Goal: Task Accomplishment & Management: Use online tool/utility

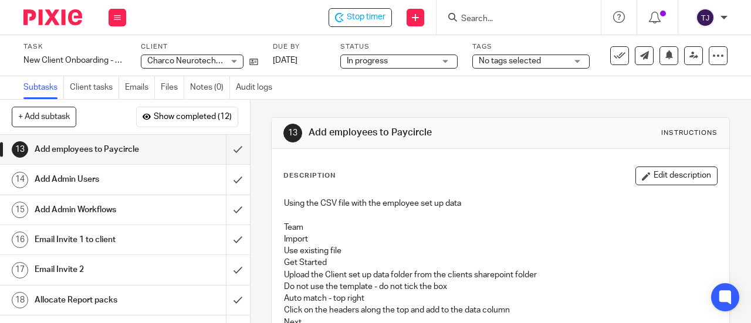
drag, startPoint x: 0, startPoint y: 0, endPoint x: 337, endPoint y: 18, distance: 337.1
click at [340, 18] on icon at bounding box center [339, 17] width 9 height 9
click at [356, 22] on span "Start timer" at bounding box center [365, 17] width 40 height 12
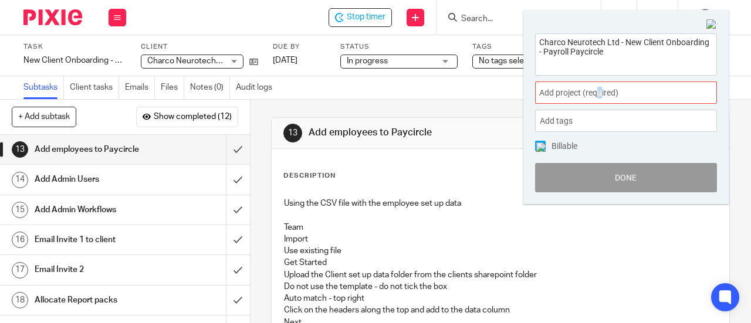
click at [599, 92] on span "Add project (required) :" at bounding box center [613, 93] width 148 height 12
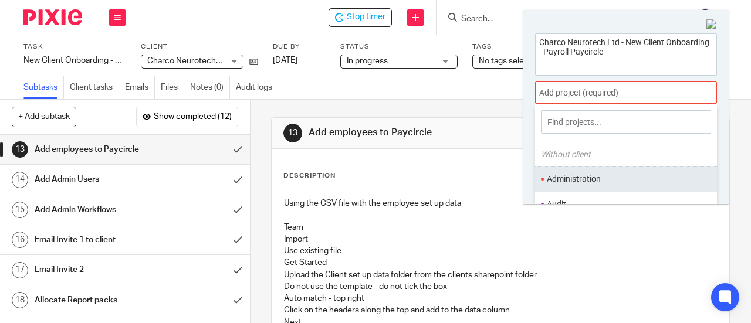
click at [587, 178] on li "Administration" at bounding box center [623, 179] width 153 height 12
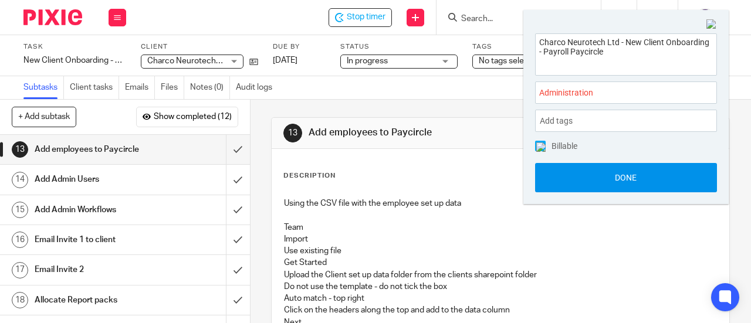
click at [590, 175] on button "Done" at bounding box center [626, 177] width 182 height 29
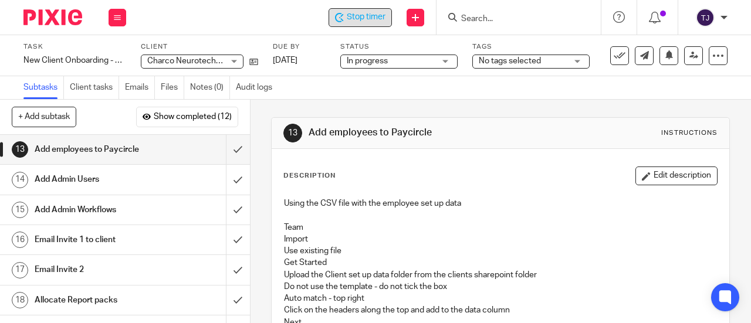
click at [379, 19] on span "Stop timer" at bounding box center [366, 17] width 39 height 12
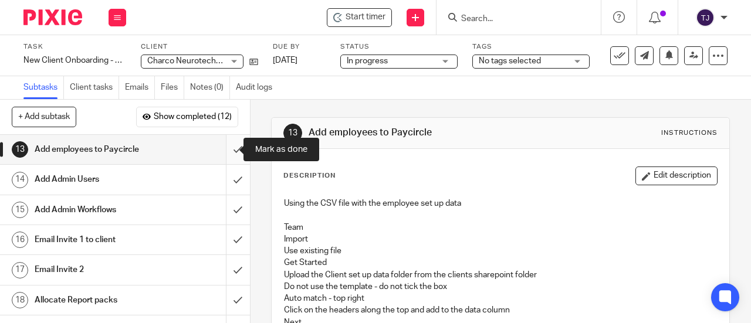
click at [228, 150] on input "submit" at bounding box center [125, 149] width 250 height 29
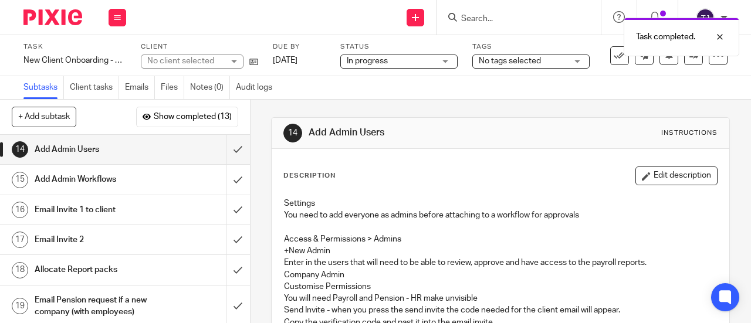
click at [483, 14] on div "Task completed." at bounding box center [557, 34] width 364 height 45
click at [486, 18] on div "Task completed." at bounding box center [557, 34] width 364 height 45
click at [486, 15] on div "Task completed." at bounding box center [557, 34] width 364 height 45
click at [481, 22] on div "Task completed." at bounding box center [557, 34] width 364 height 45
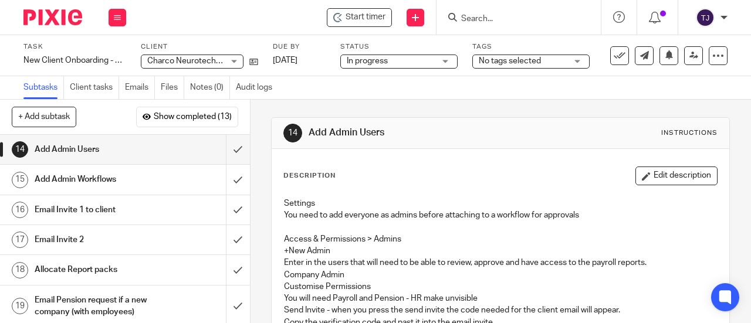
click at [491, 17] on input "Search" at bounding box center [513, 19] width 106 height 11
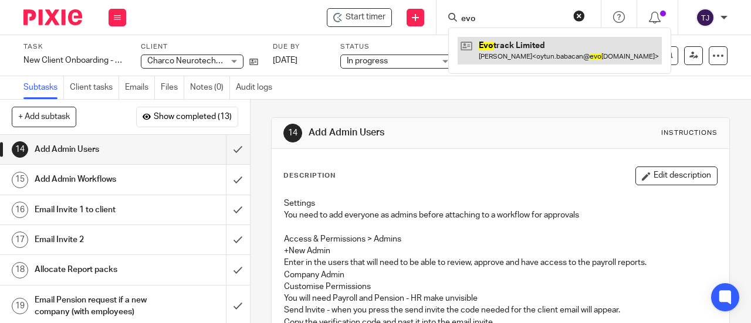
type input "evo"
click at [491, 45] on link at bounding box center [559, 50] width 204 height 27
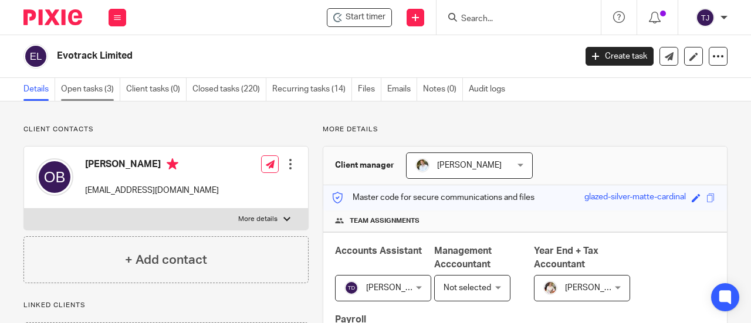
click at [106, 87] on link "Open tasks (3)" at bounding box center [90, 89] width 59 height 23
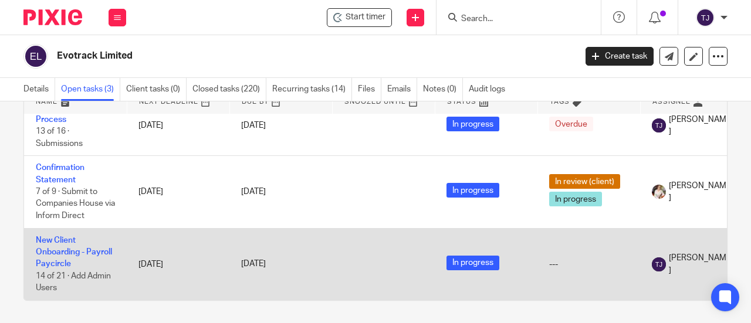
scroll to position [71, 0]
click at [62, 236] on link "New Client Onboarding - Payroll Paycircle" at bounding box center [74, 252] width 76 height 32
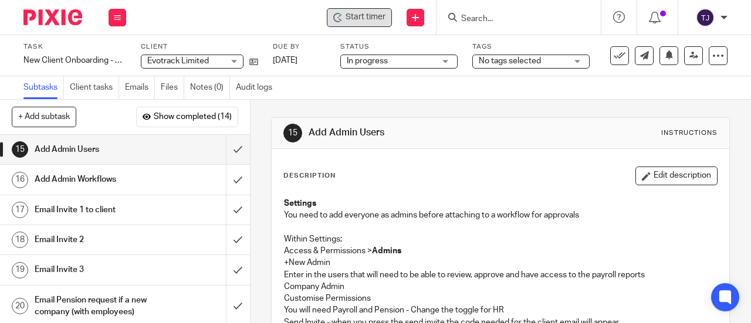
click at [365, 16] on span "Start timer" at bounding box center [365, 17] width 40 height 12
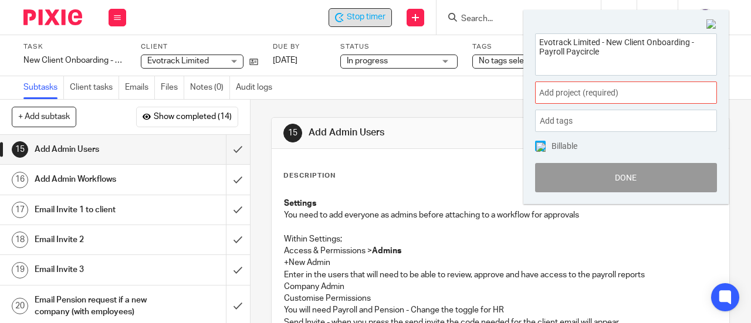
click at [617, 98] on span "Add project (required) :" at bounding box center [613, 93] width 148 height 12
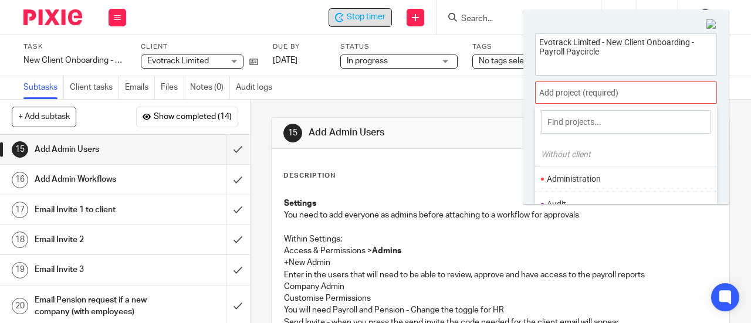
click at [601, 178] on li "Administration" at bounding box center [623, 179] width 153 height 12
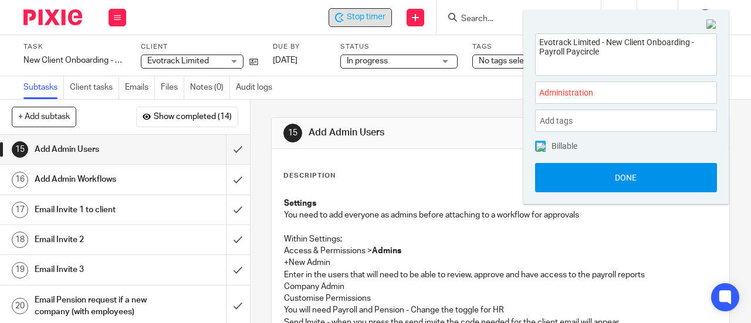
click at [599, 184] on button "Done" at bounding box center [626, 177] width 182 height 29
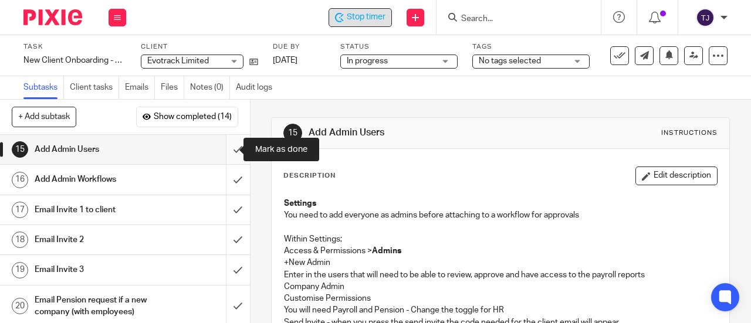
click at [226, 150] on input "submit" at bounding box center [125, 149] width 250 height 29
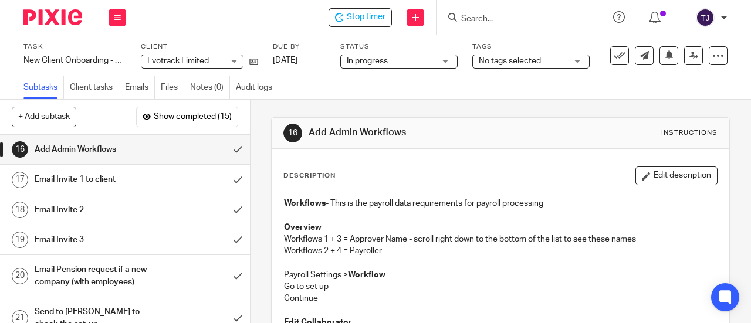
click at [76, 181] on h1 "Email Invite 1 to client" at bounding box center [95, 180] width 120 height 18
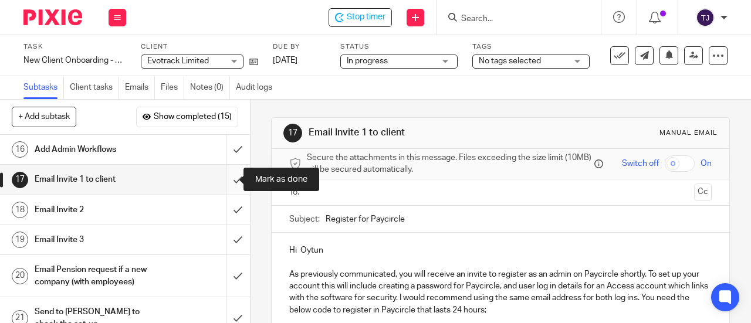
click at [227, 179] on input "submit" at bounding box center [125, 179] width 250 height 29
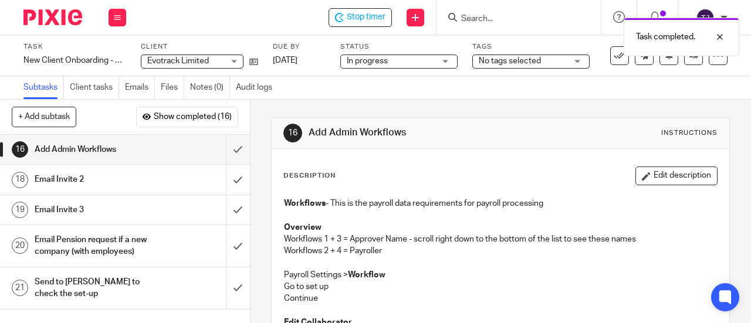
click at [94, 184] on h1 "Email Invite 2" at bounding box center [95, 180] width 120 height 18
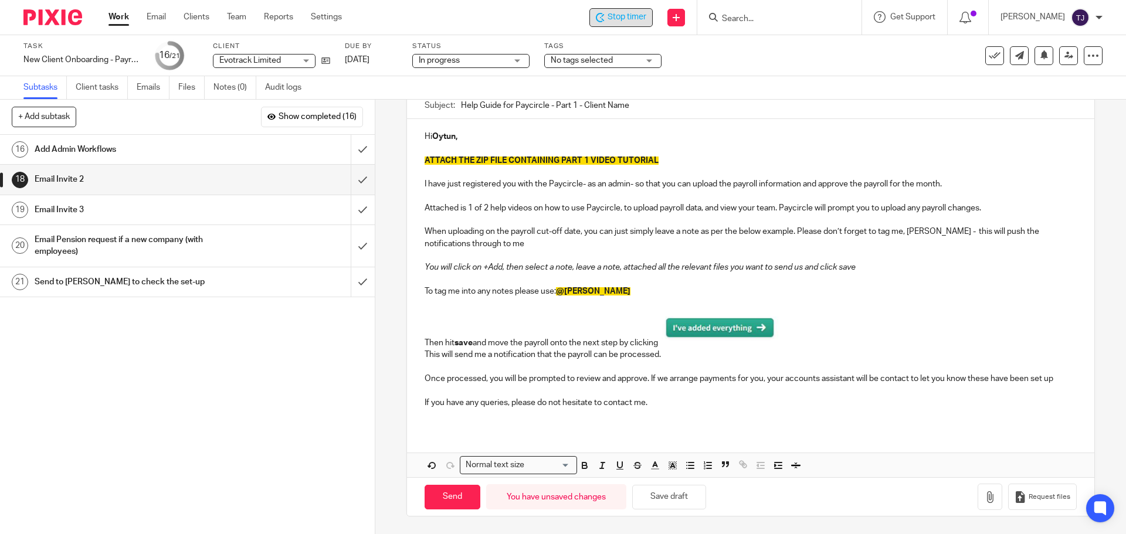
scroll to position [113, 0]
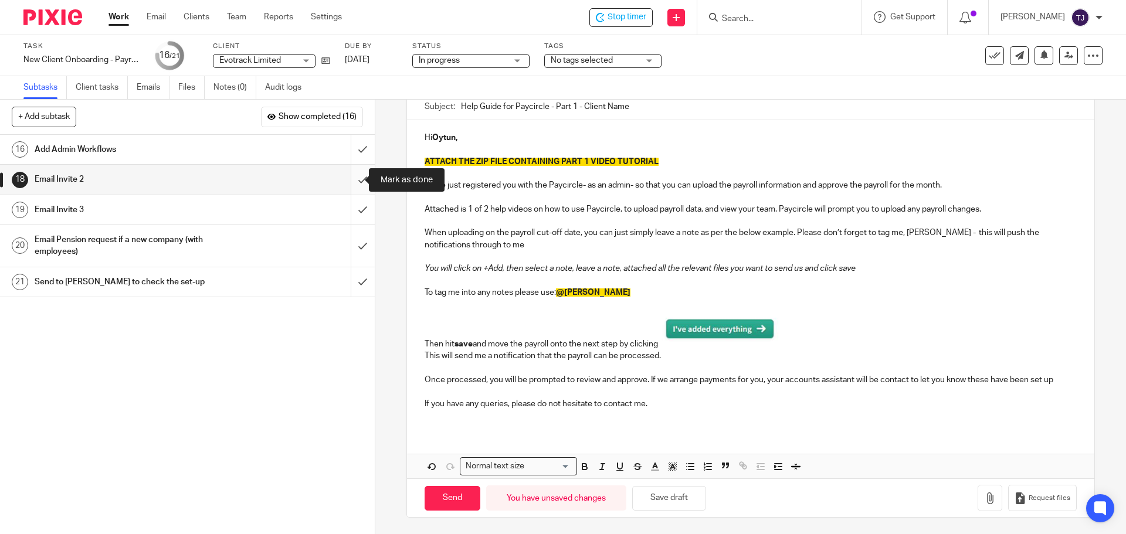
click at [348, 182] on input "submit" at bounding box center [187, 179] width 375 height 29
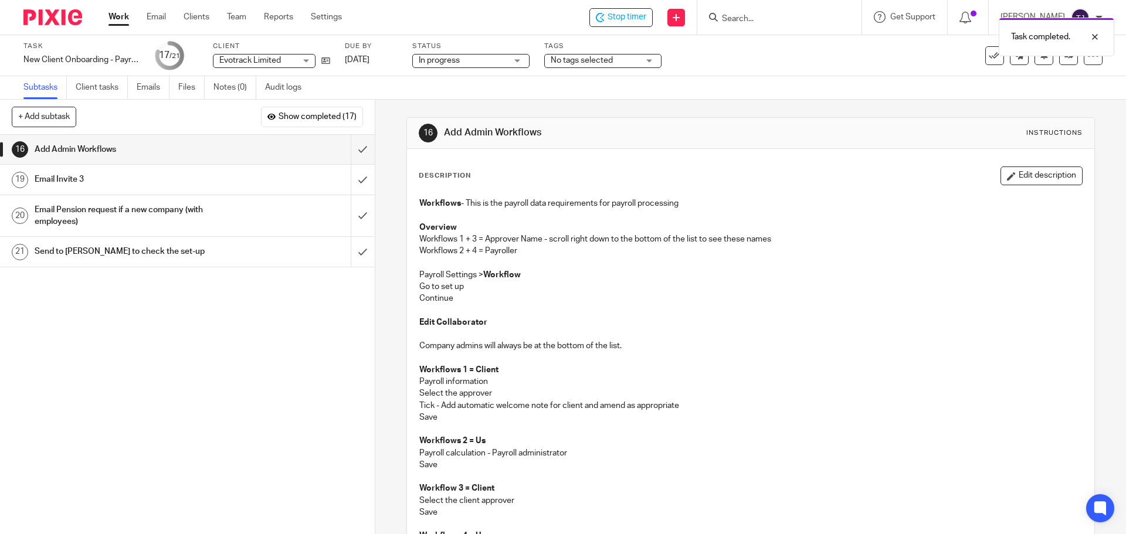
click at [57, 178] on h1 "Email Invite 3" at bounding box center [136, 180] width 203 height 18
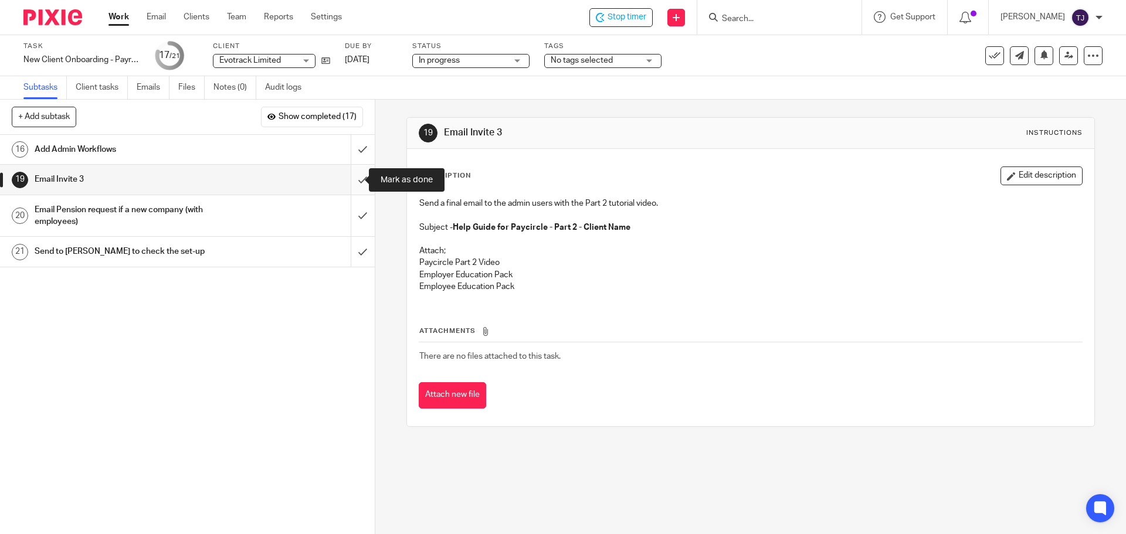
click at [349, 181] on input "submit" at bounding box center [187, 179] width 375 height 29
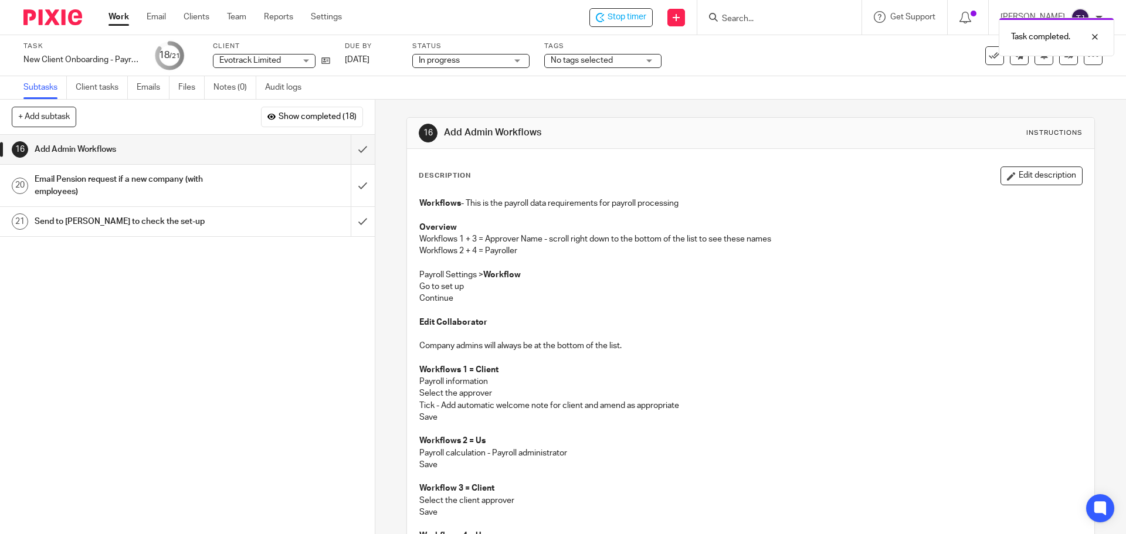
click at [101, 148] on h1 "Add Admin Workflows" at bounding box center [136, 150] width 203 height 18
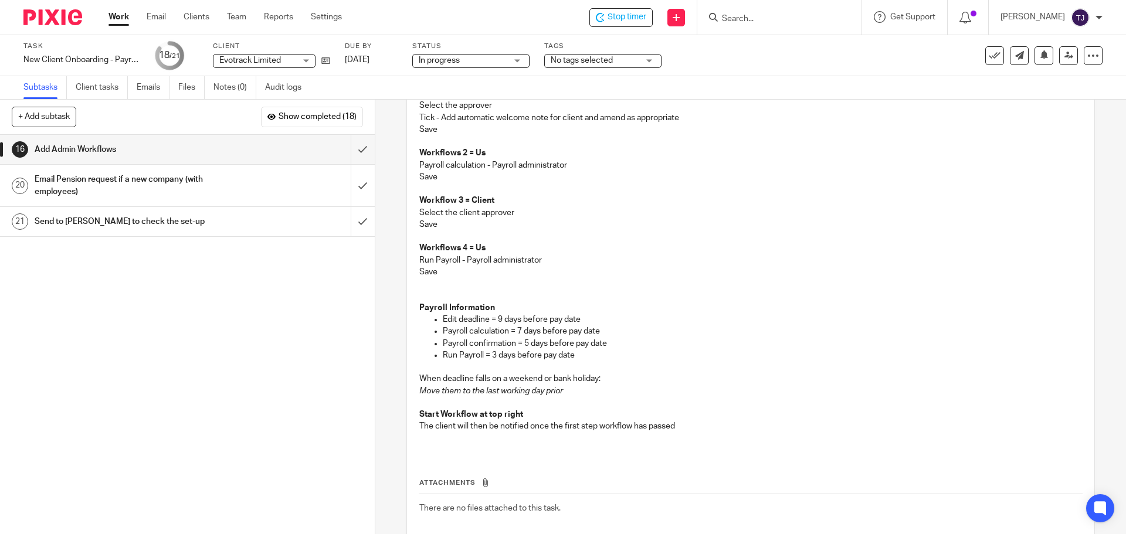
scroll to position [293, 0]
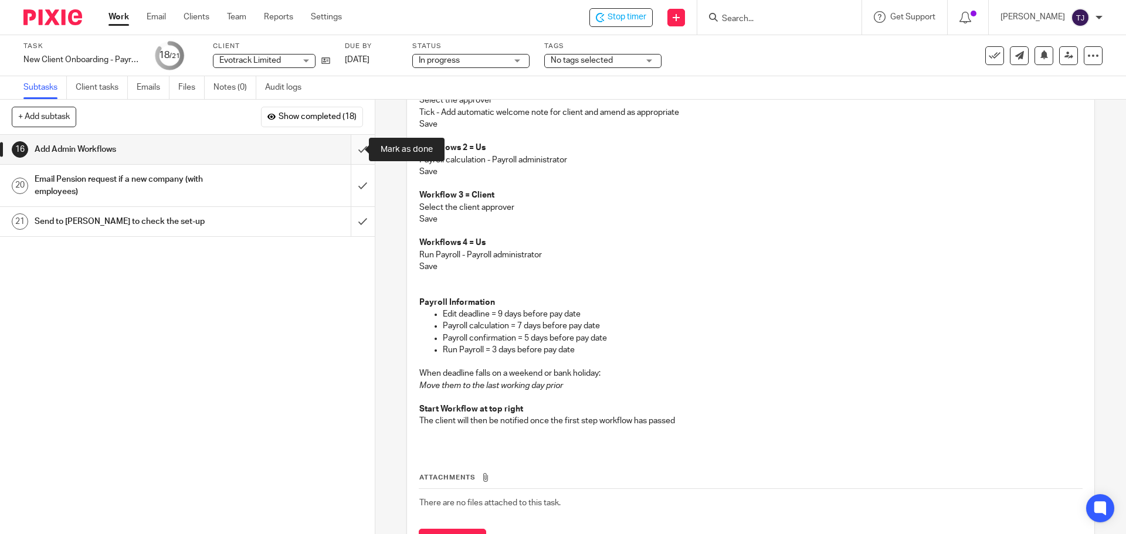
click at [352, 150] on input "submit" at bounding box center [187, 149] width 375 height 29
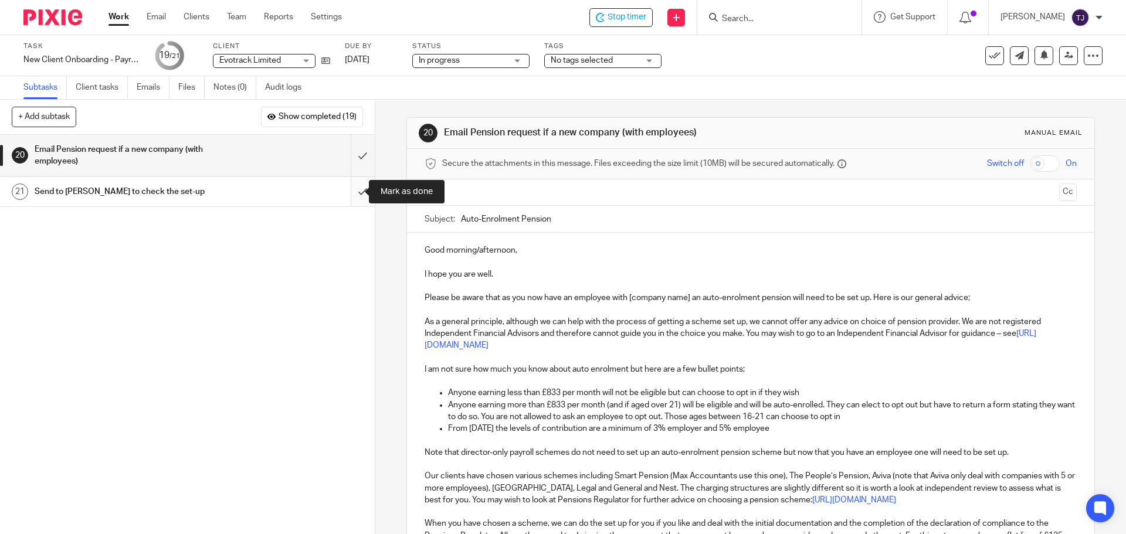
click at [351, 192] on input "submit" at bounding box center [187, 191] width 375 height 29
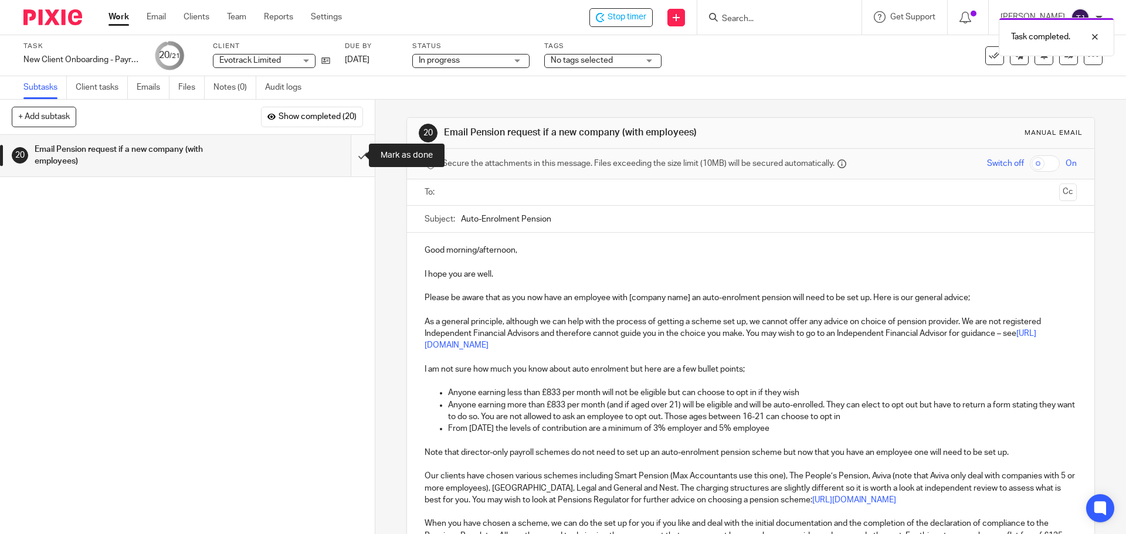
click at [351, 158] on input "submit" at bounding box center [187, 156] width 375 height 42
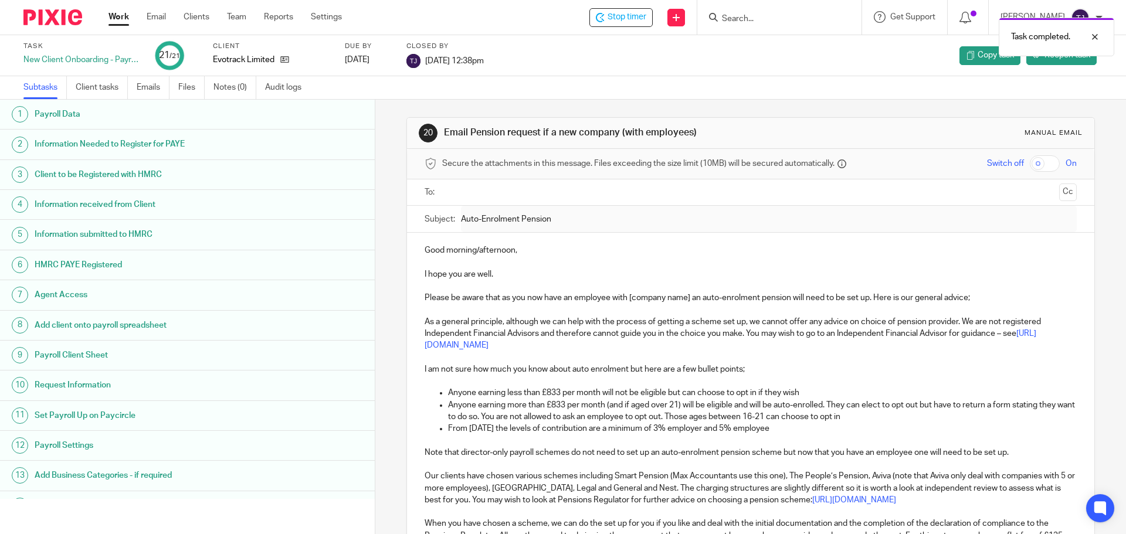
click at [626, 21] on div "Task completed." at bounding box center [838, 34] width 551 height 45
click at [646, 15] on span "Stop timer" at bounding box center [627, 17] width 39 height 12
click at [755, 19] on input "Search" at bounding box center [774, 19] width 106 height 11
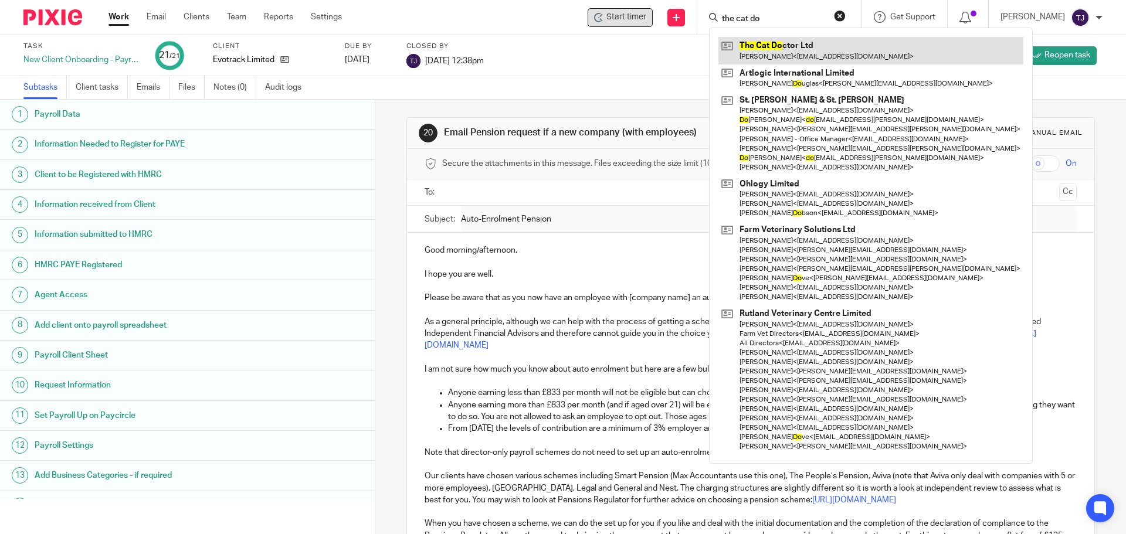
type input "the cat do"
click at [760, 48] on link at bounding box center [870, 50] width 305 height 27
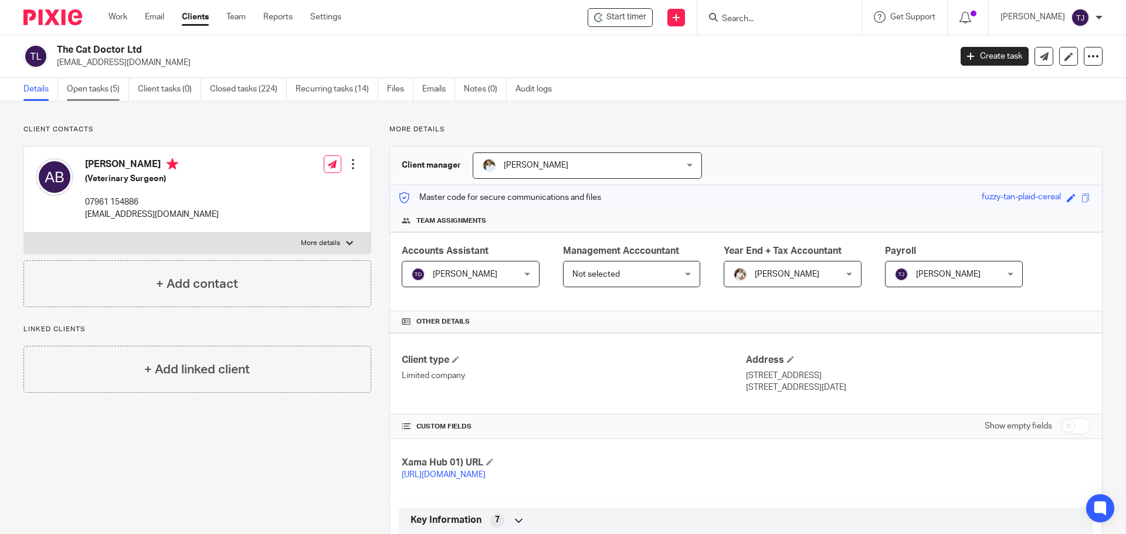
click at [98, 89] on link "Open tasks (5)" at bounding box center [98, 89] width 62 height 23
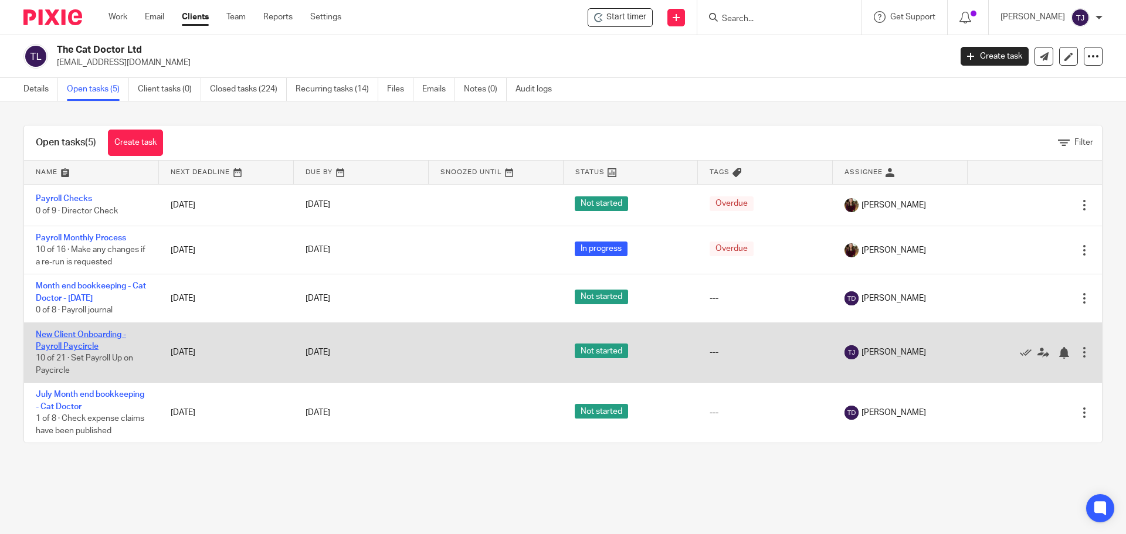
click at [91, 334] on link "New Client Onboarding - Payroll Paycircle" at bounding box center [81, 341] width 90 height 20
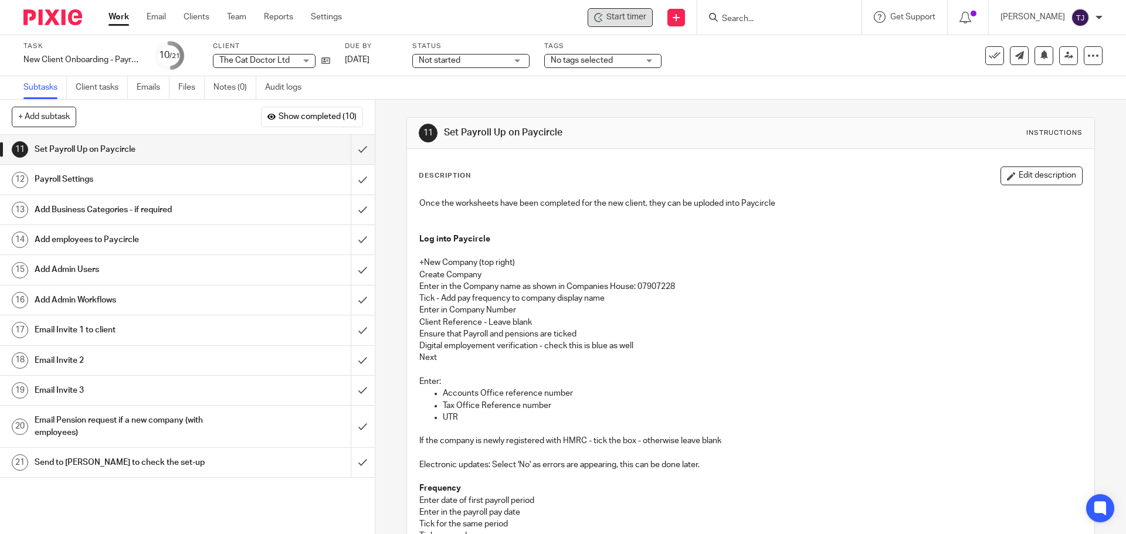
click at [644, 18] on span "Start timer" at bounding box center [626, 17] width 40 height 12
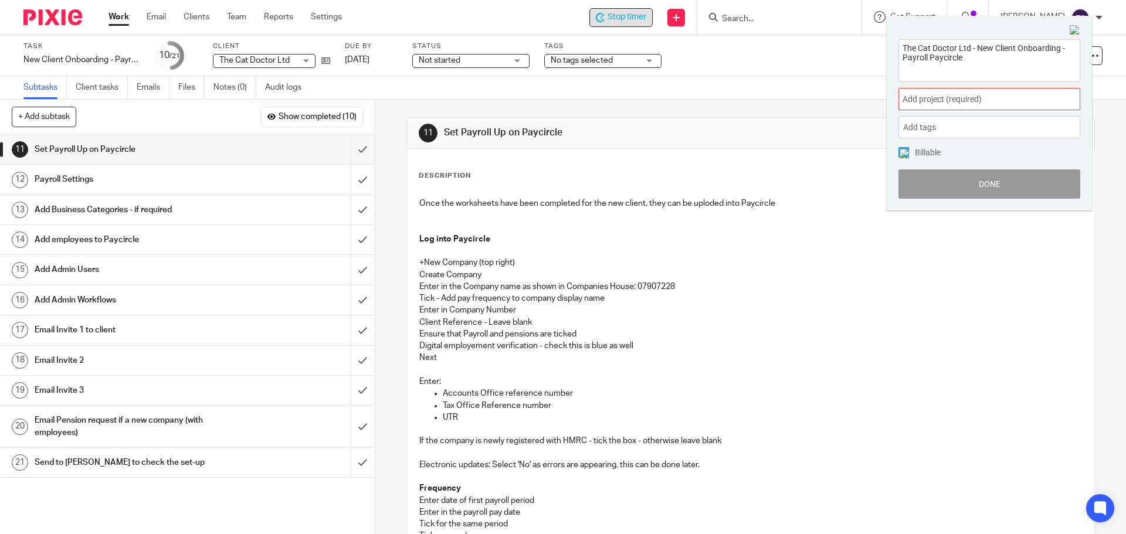
click at [985, 101] on span "Add project (required) :" at bounding box center [977, 99] width 148 height 12
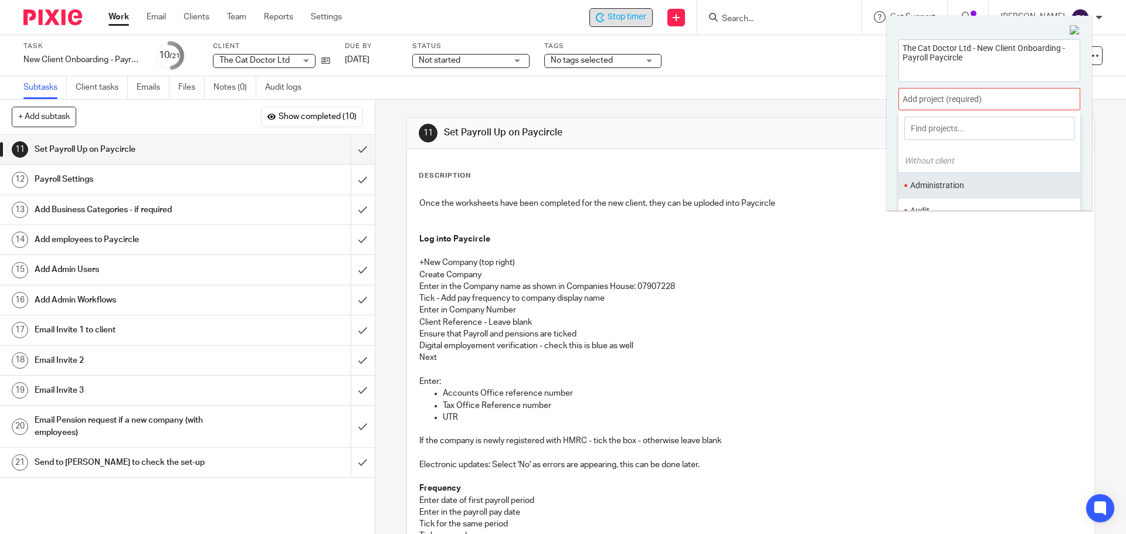
click at [984, 191] on li "Administration" at bounding box center [986, 185] width 153 height 12
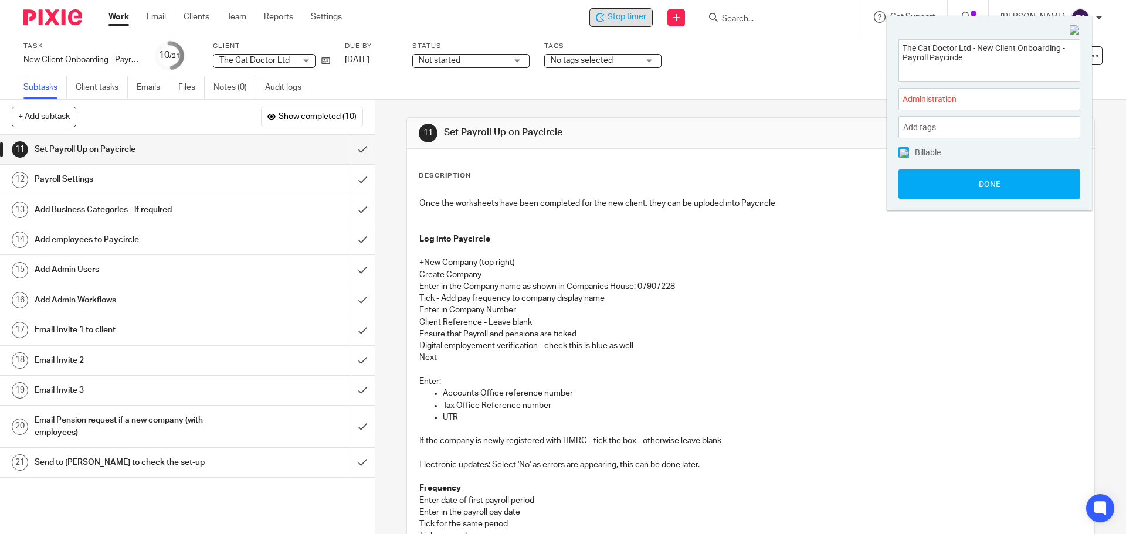
click at [984, 191] on button "Done" at bounding box center [989, 183] width 182 height 29
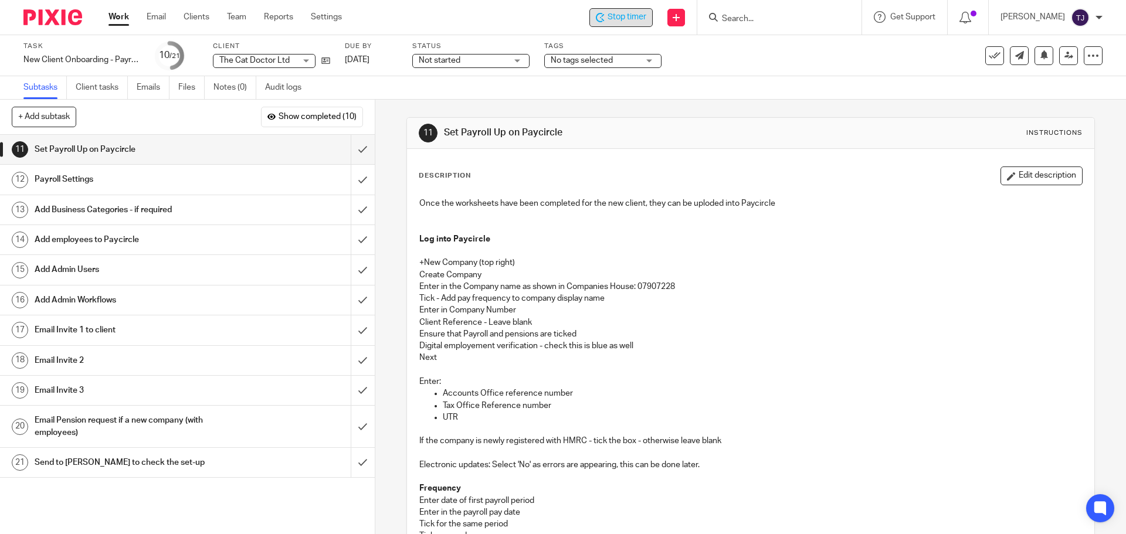
click at [641, 16] on span "Stop timer" at bounding box center [627, 17] width 39 height 12
